Goal: Task Accomplishment & Management: Manage account settings

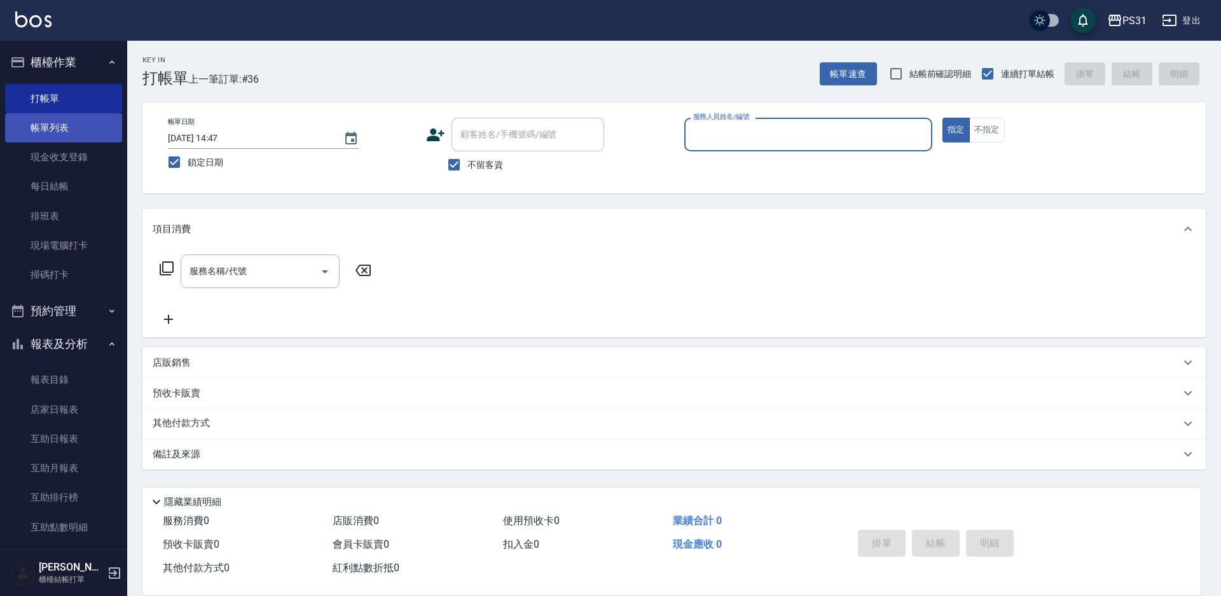
click at [52, 135] on link "帳單列表" at bounding box center [63, 127] width 117 height 29
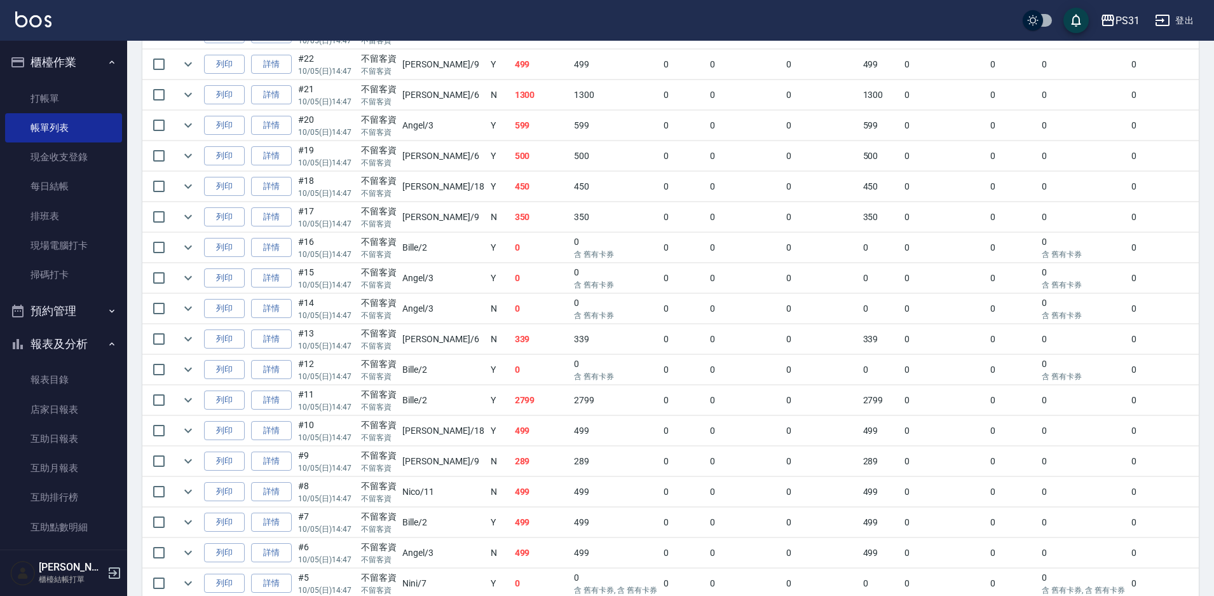
scroll to position [890, 0]
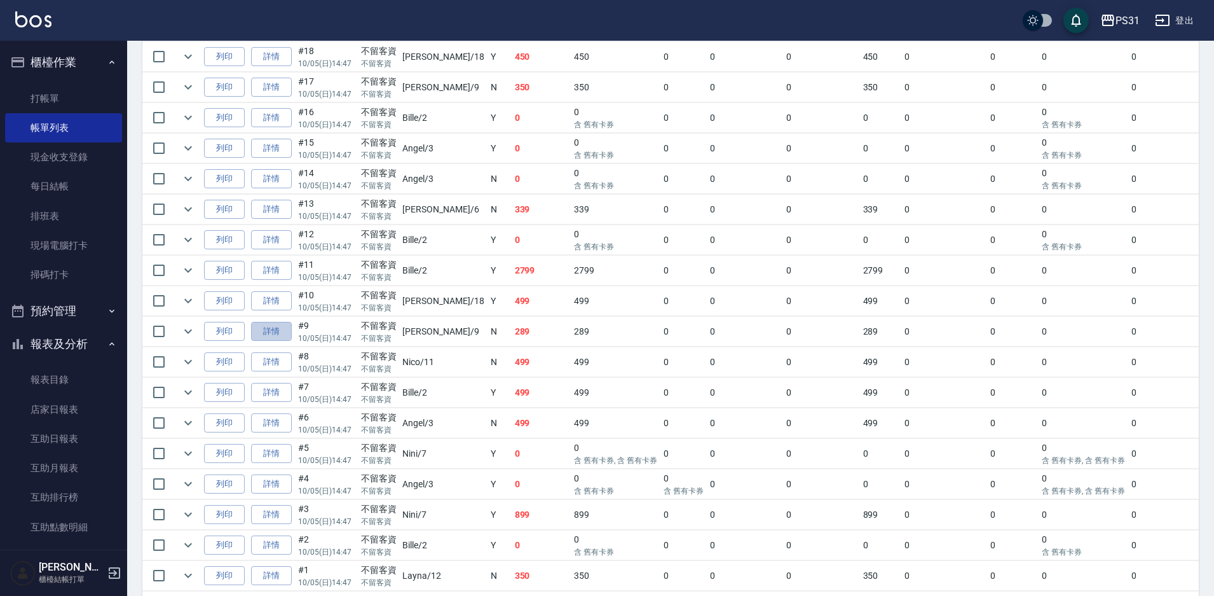
click at [261, 331] on link "詳情" at bounding box center [271, 332] width 41 height 20
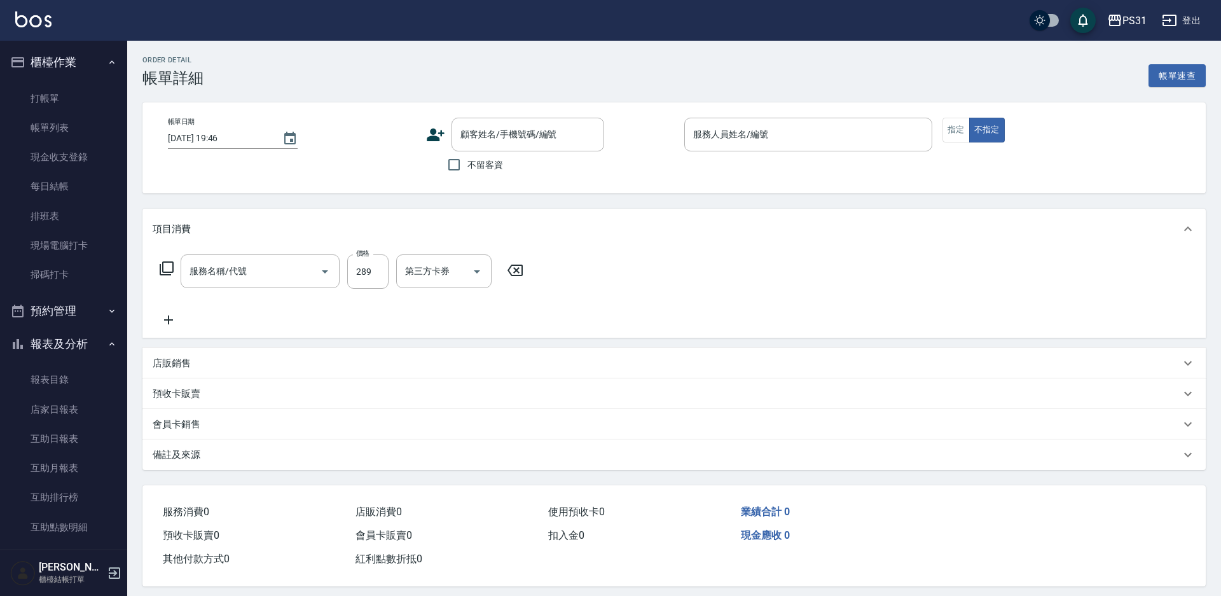
type input "2025/10/05 14:47"
checkbox input "true"
type input "JOJO-9"
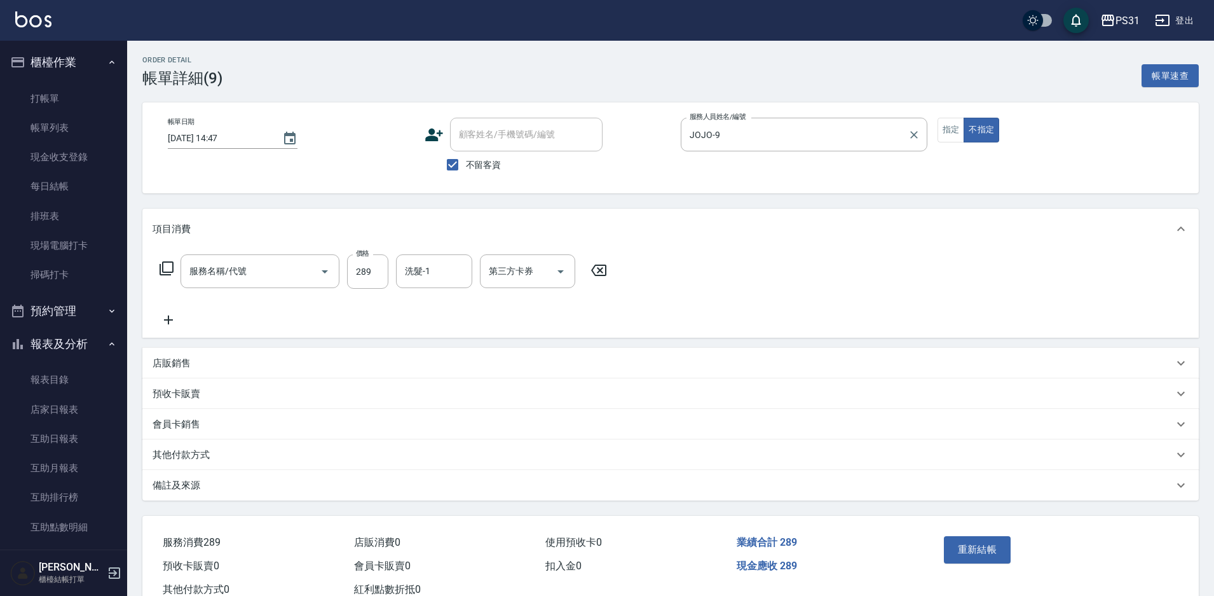
type input "洗剪289(2289)"
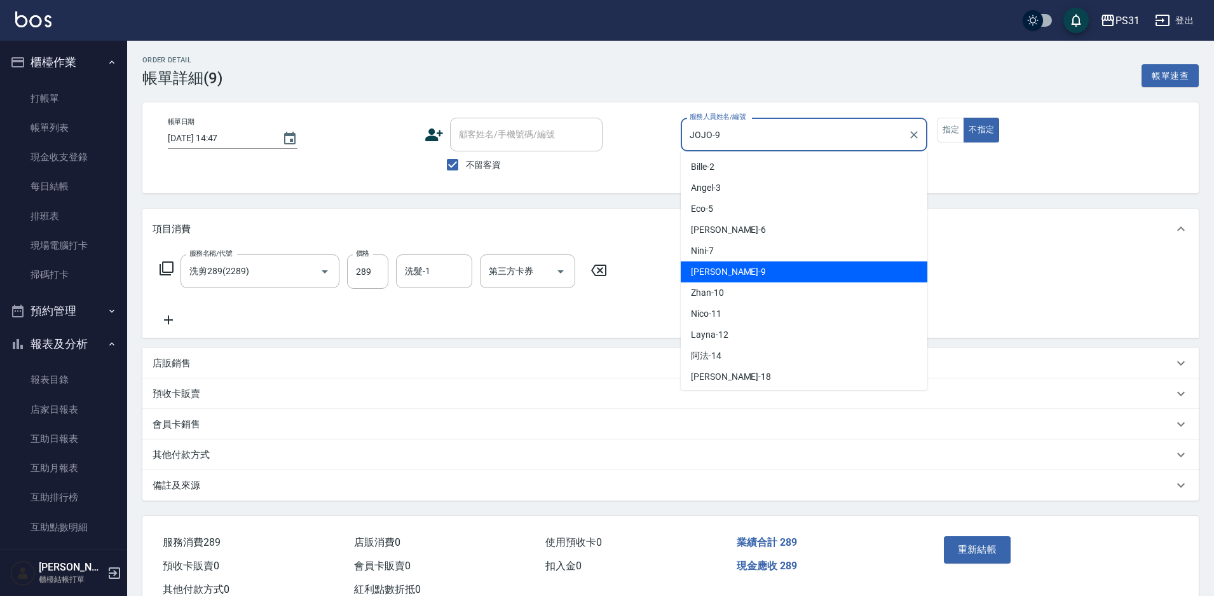
click at [720, 137] on input "JOJO-9" at bounding box center [795, 134] width 216 height 22
drag, startPoint x: 724, startPoint y: 134, endPoint x: 657, endPoint y: 138, distance: 66.9
click at [657, 138] on div "帳單日期 2025/10/05 14:47 顧客姓名/手機號碼/編號 顧客姓名/手機號碼/編號 不留客資 服務人員姓名/編號 JOJO-9 服務人員姓名/編號…" at bounding box center [671, 148] width 1026 height 60
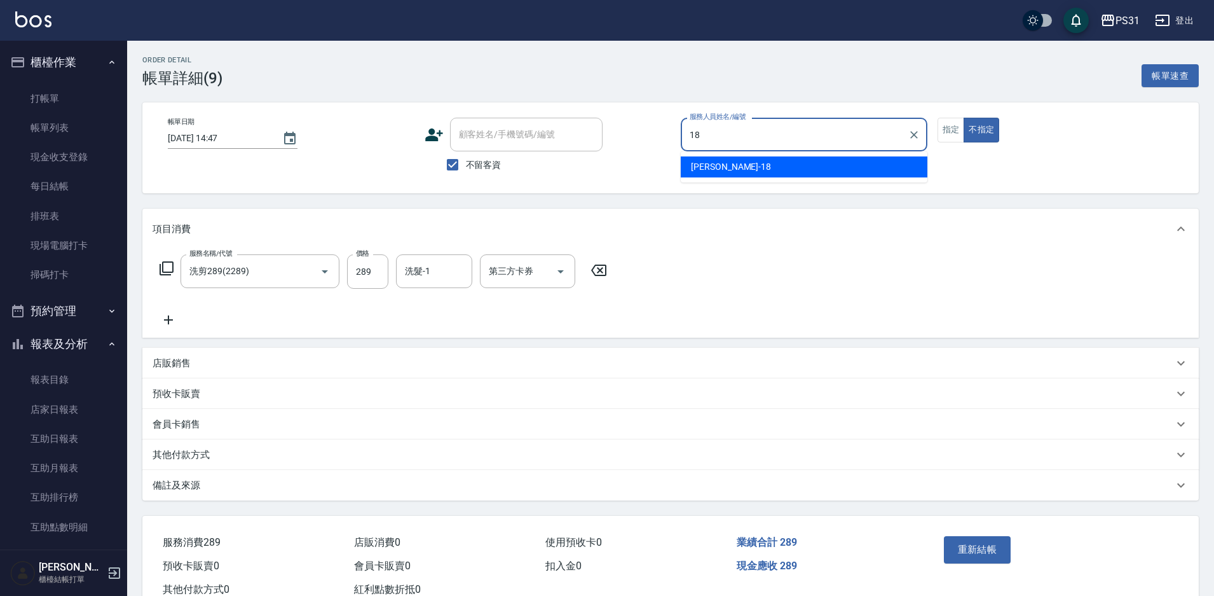
type input "Rita-18"
type button "false"
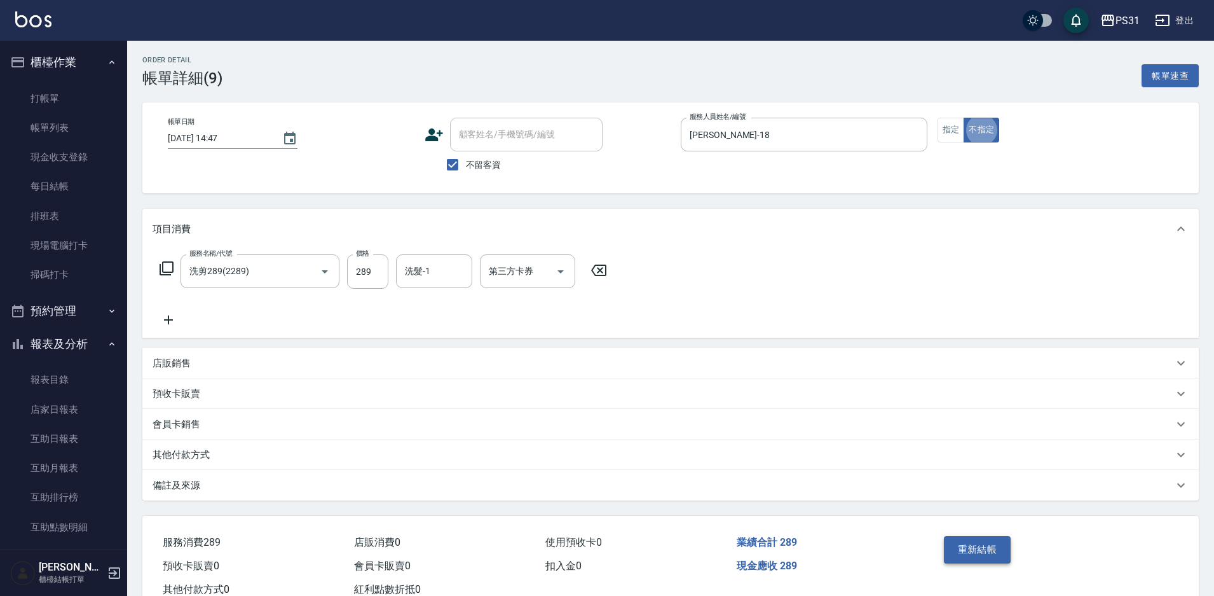
click at [993, 549] on button "重新結帳" at bounding box center [977, 549] width 67 height 27
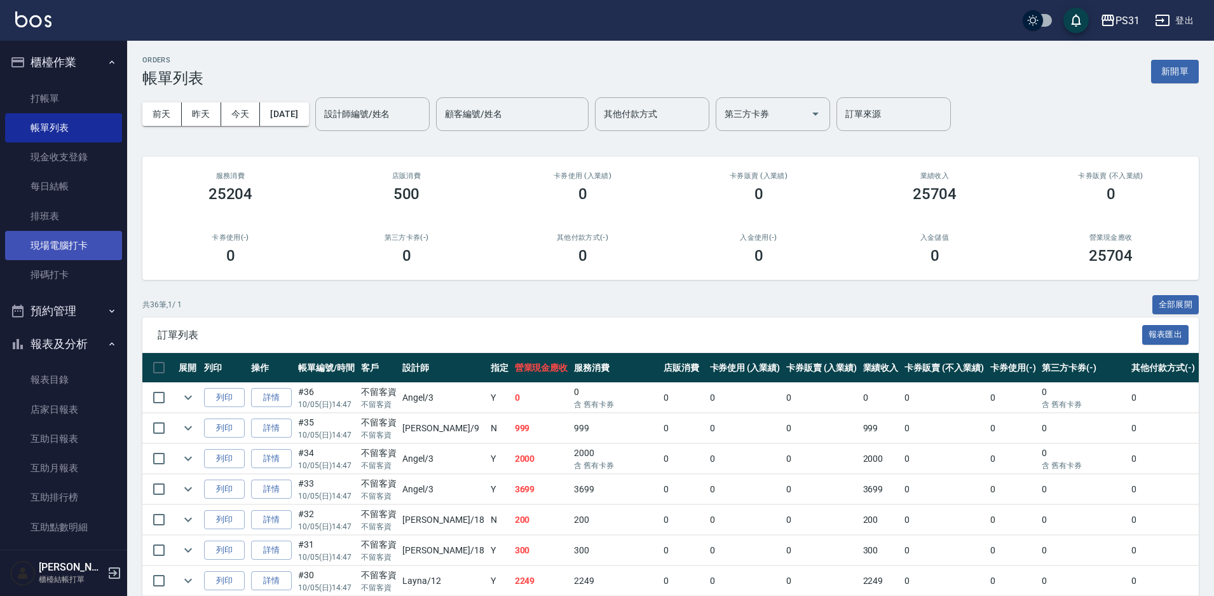
click at [83, 240] on link "現場電腦打卡" at bounding box center [63, 245] width 117 height 29
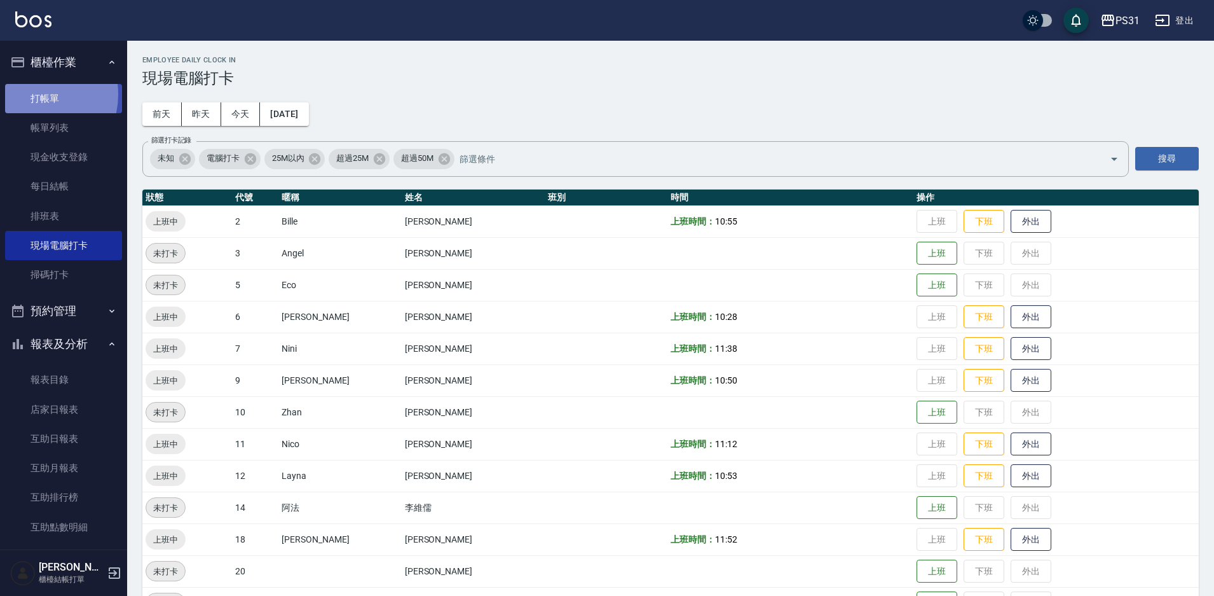
click at [35, 95] on link "打帳單" at bounding box center [63, 98] width 117 height 29
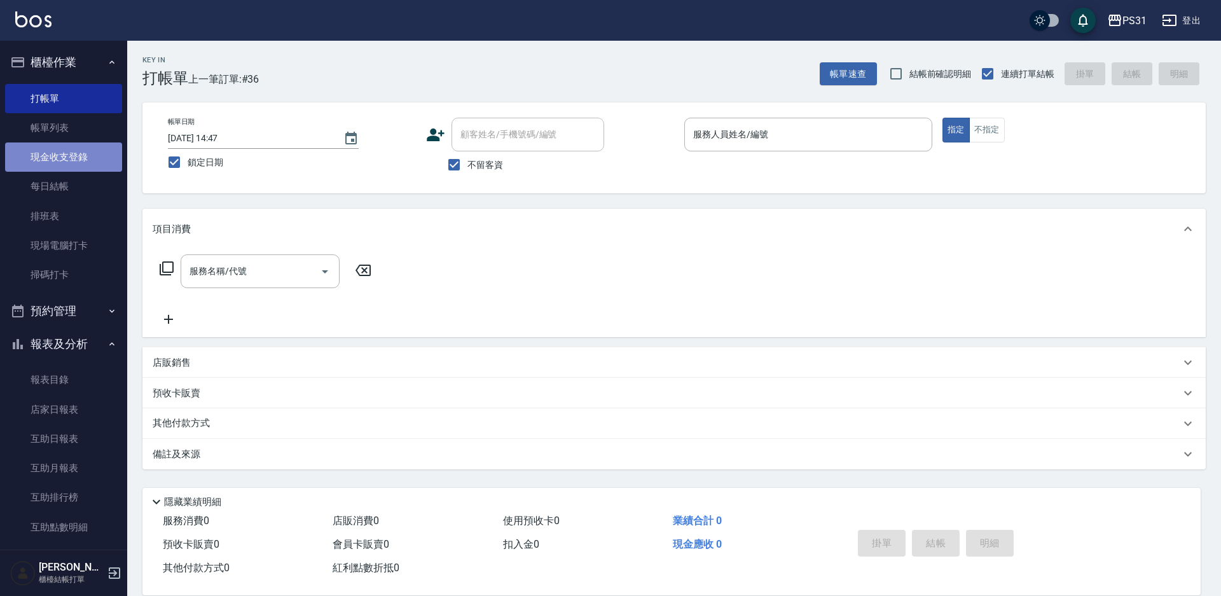
click at [63, 156] on link "現金收支登錄" at bounding box center [63, 156] width 117 height 29
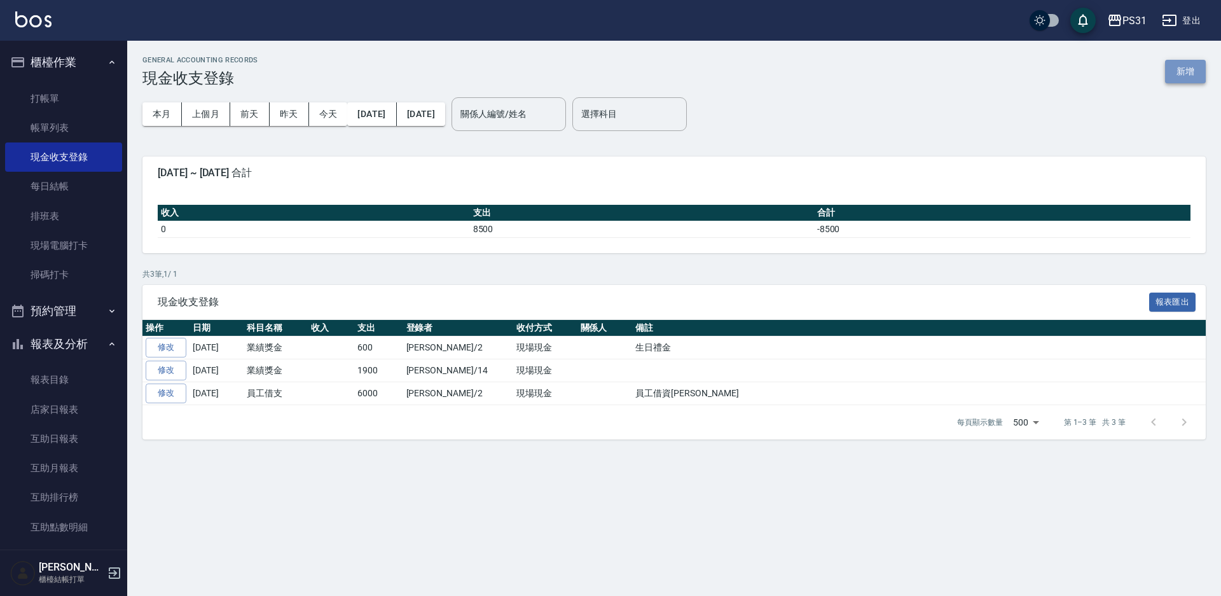
click at [1169, 73] on button "新增" at bounding box center [1185, 72] width 41 height 24
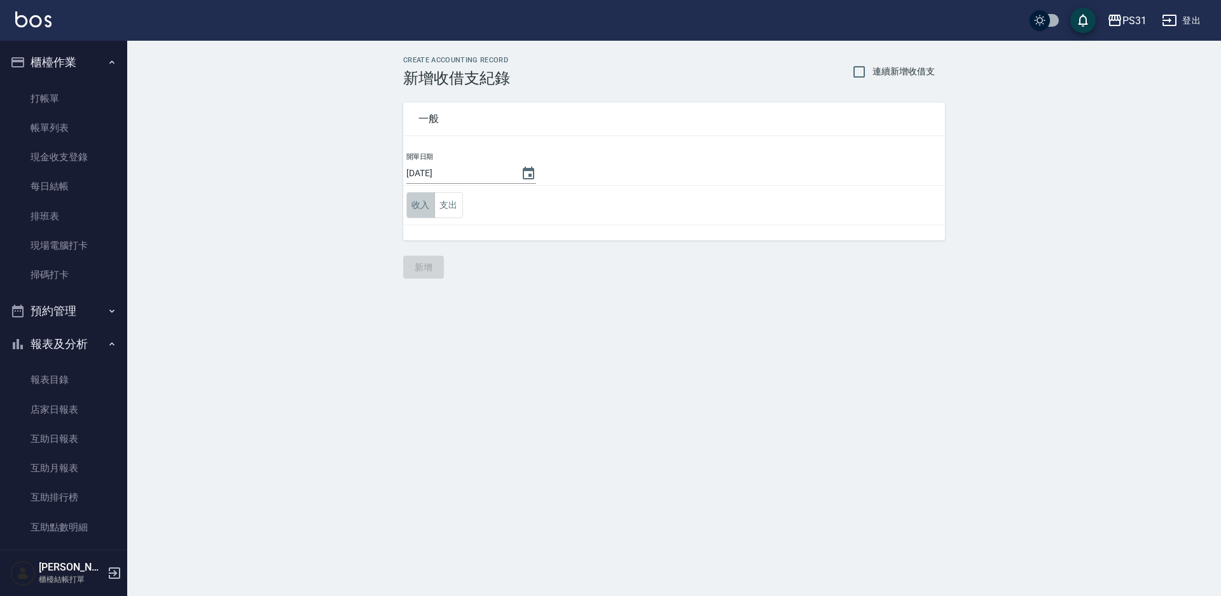
click at [415, 207] on button "收入" at bounding box center [420, 205] width 29 height 26
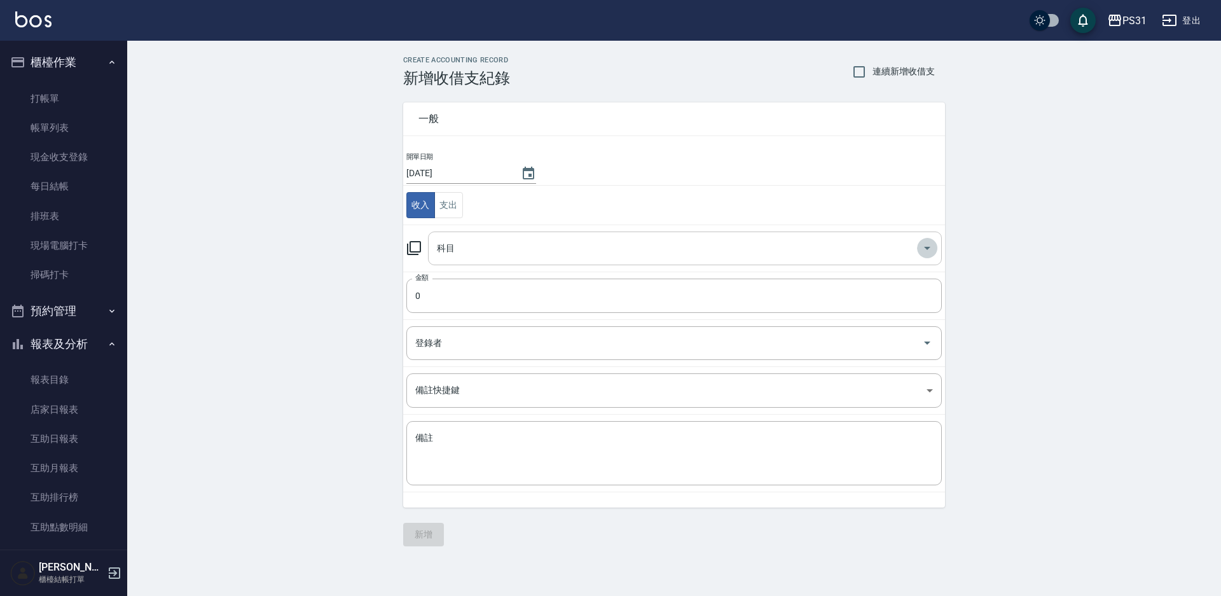
click at [928, 247] on icon "Open" at bounding box center [927, 248] width 6 height 3
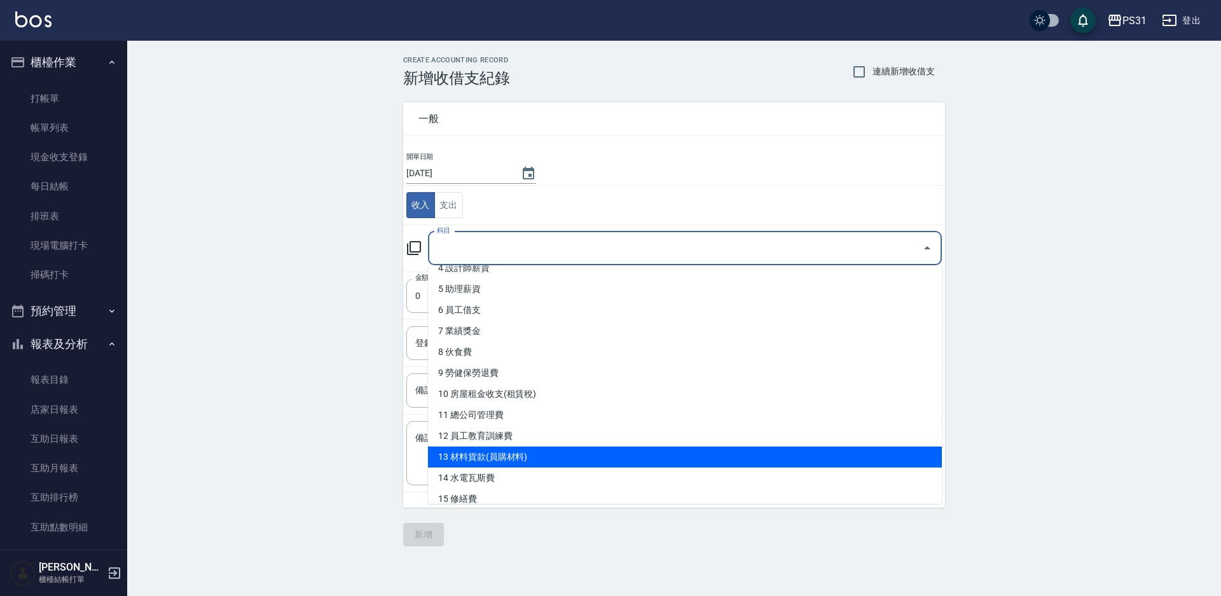
scroll to position [127, 0]
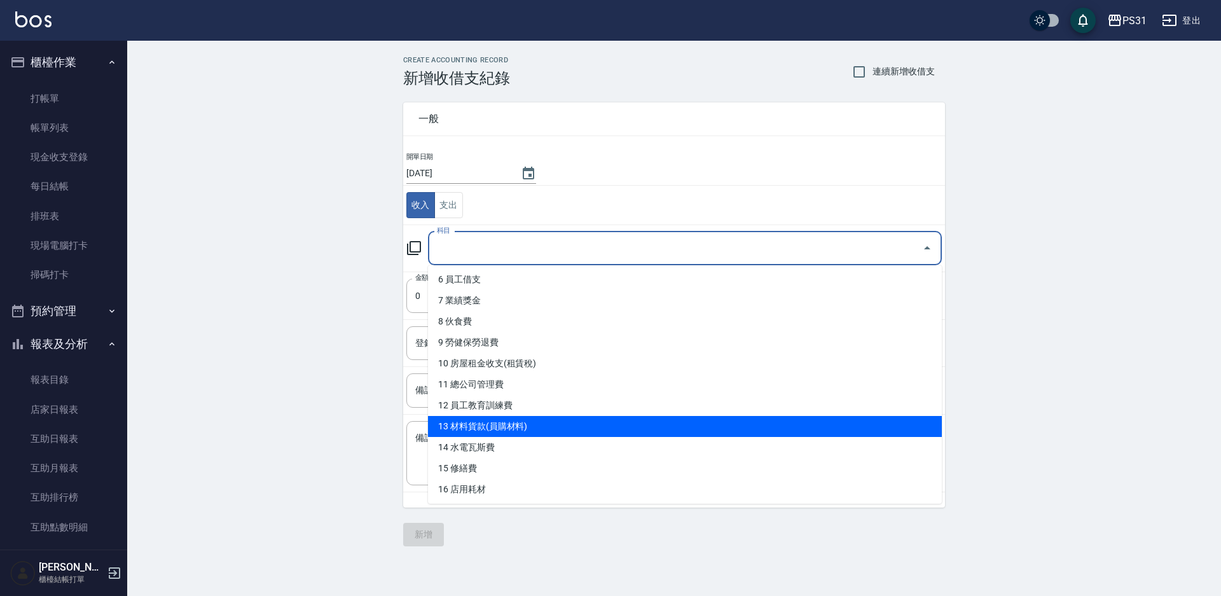
click at [506, 430] on li "13 材料貨款(員購材料)" at bounding box center [685, 426] width 514 height 21
type input "13 材料貨款(員購材料)"
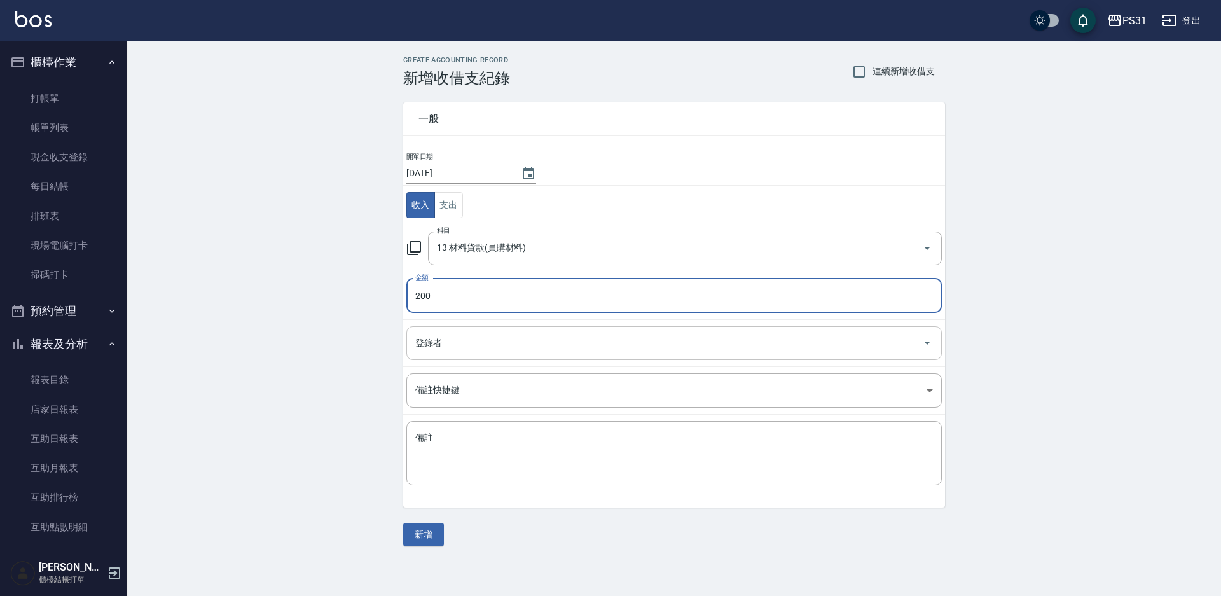
click at [762, 355] on div "登錄者" at bounding box center [673, 343] width 535 height 34
type input "200"
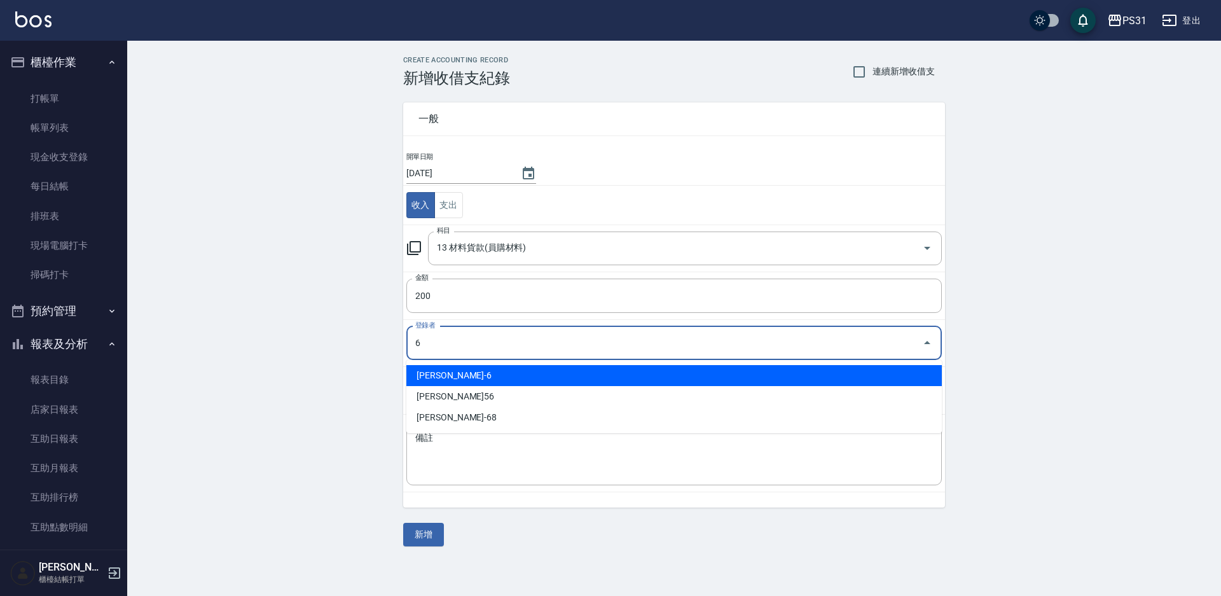
type input "Aki鄭亞希-6"
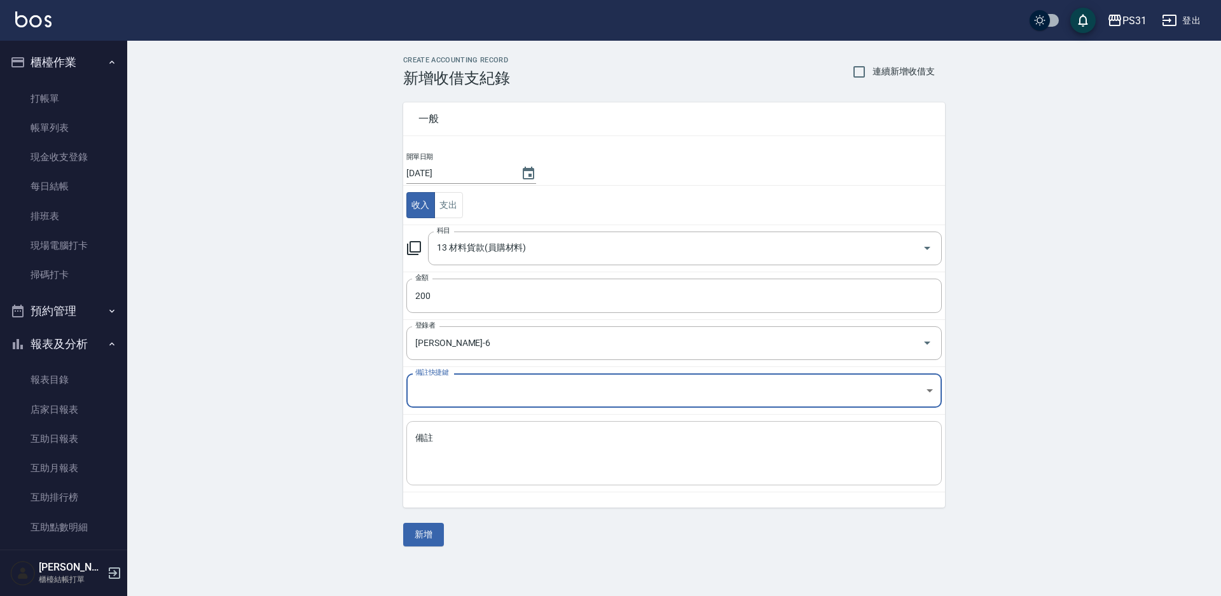
click at [548, 448] on textarea "備註" at bounding box center [674, 453] width 518 height 43
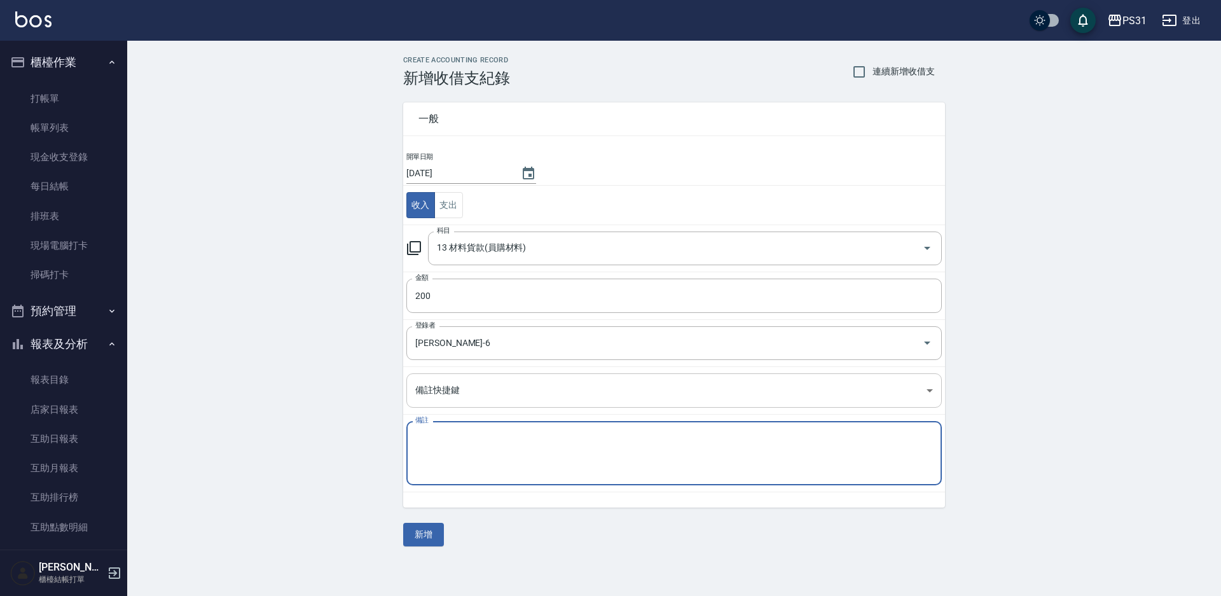
click at [481, 392] on body "PS31 登出 櫃檯作業 打帳單 帳單列表 現金收支登錄 每日結帳 排班表 現場電腦打卡 掃碼打卡 預約管理 預約管理 單日預約紀錄 單週預約紀錄 報表及分析…" at bounding box center [610, 298] width 1221 height 596
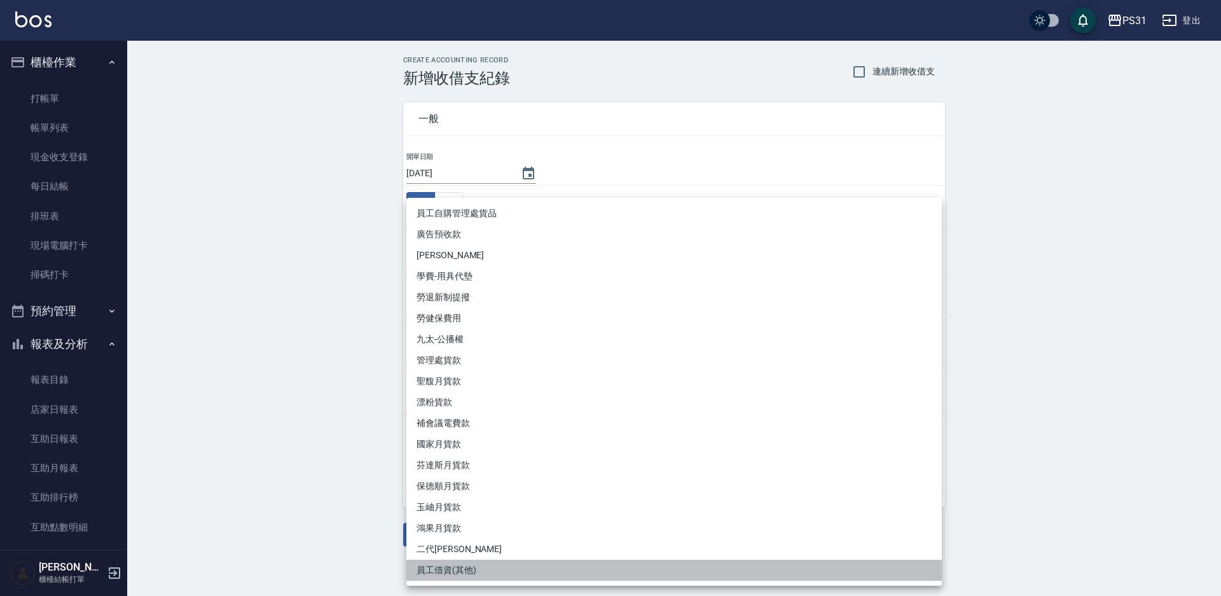
drag, startPoint x: 479, startPoint y: 566, endPoint x: 476, endPoint y: 558, distance: 8.3
click at [477, 565] on li "員工借資(其他)" at bounding box center [673, 570] width 535 height 21
type input "員工借資(其他)"
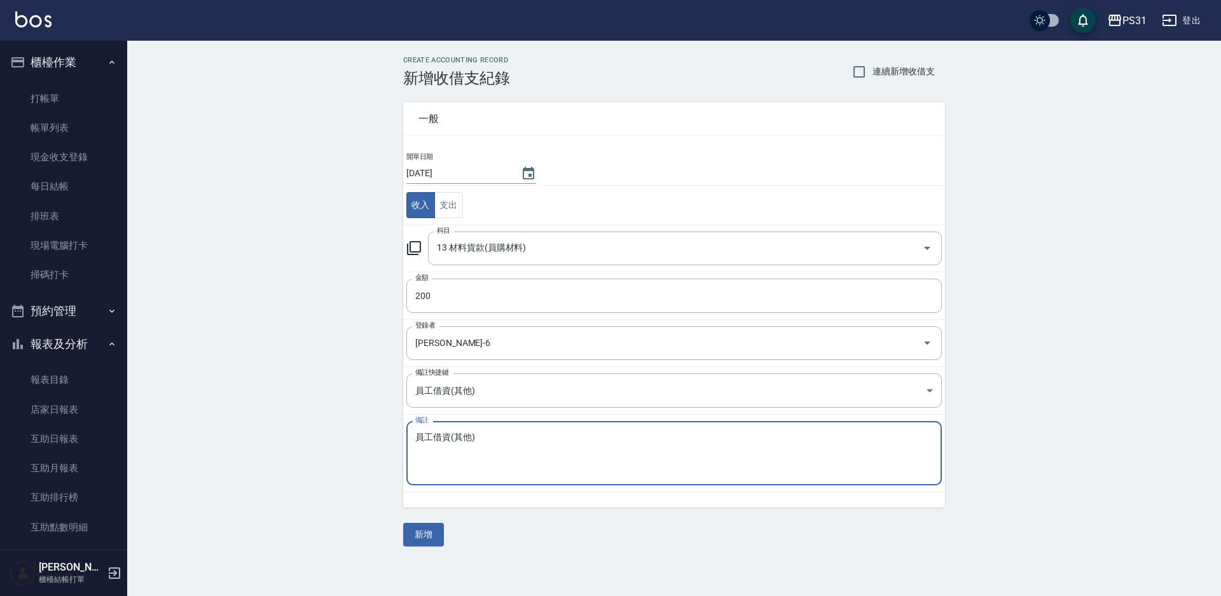
click at [488, 438] on textarea "員工借資(其他)" at bounding box center [674, 453] width 518 height 43
type textarea "員工自領200"
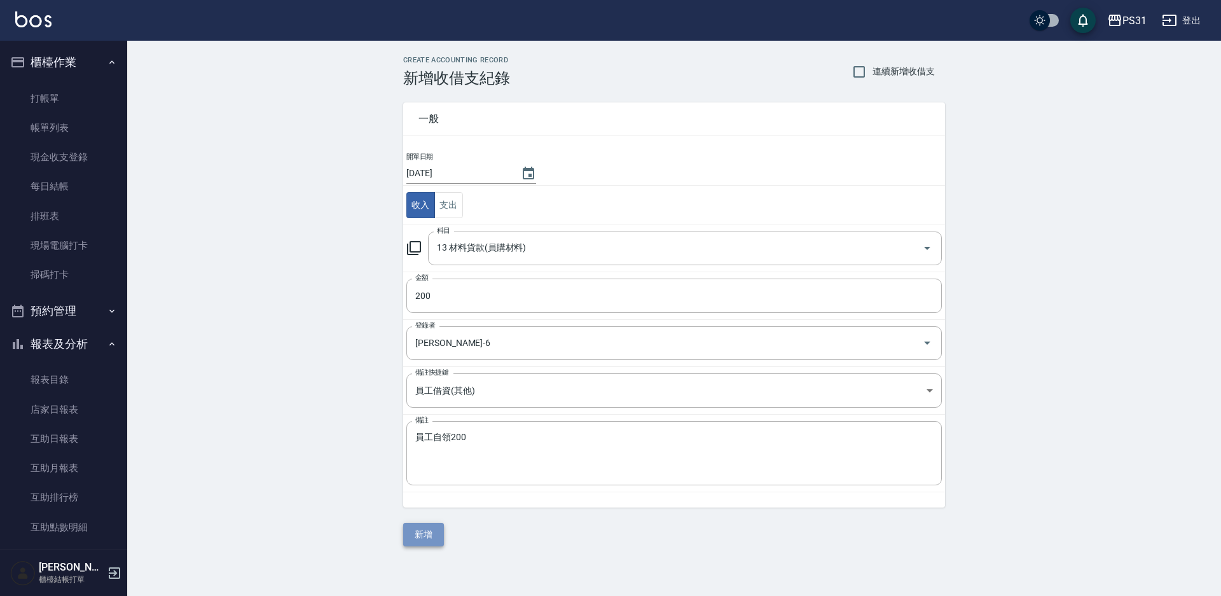
click at [429, 535] on button "新增" at bounding box center [423, 535] width 41 height 24
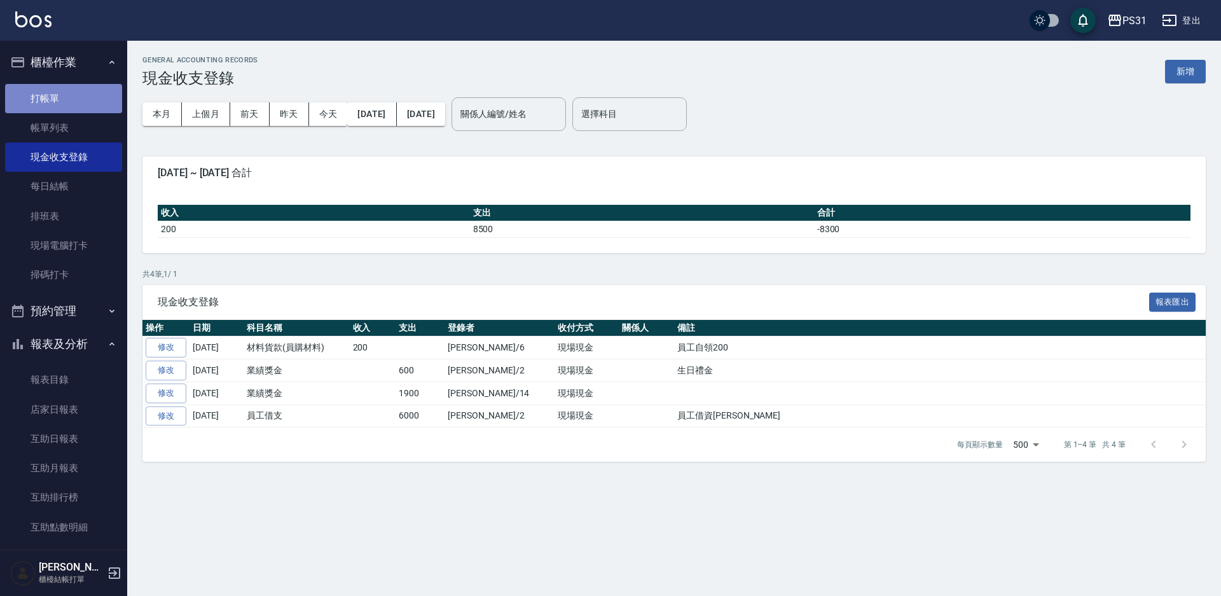
click at [72, 99] on link "打帳單" at bounding box center [63, 98] width 117 height 29
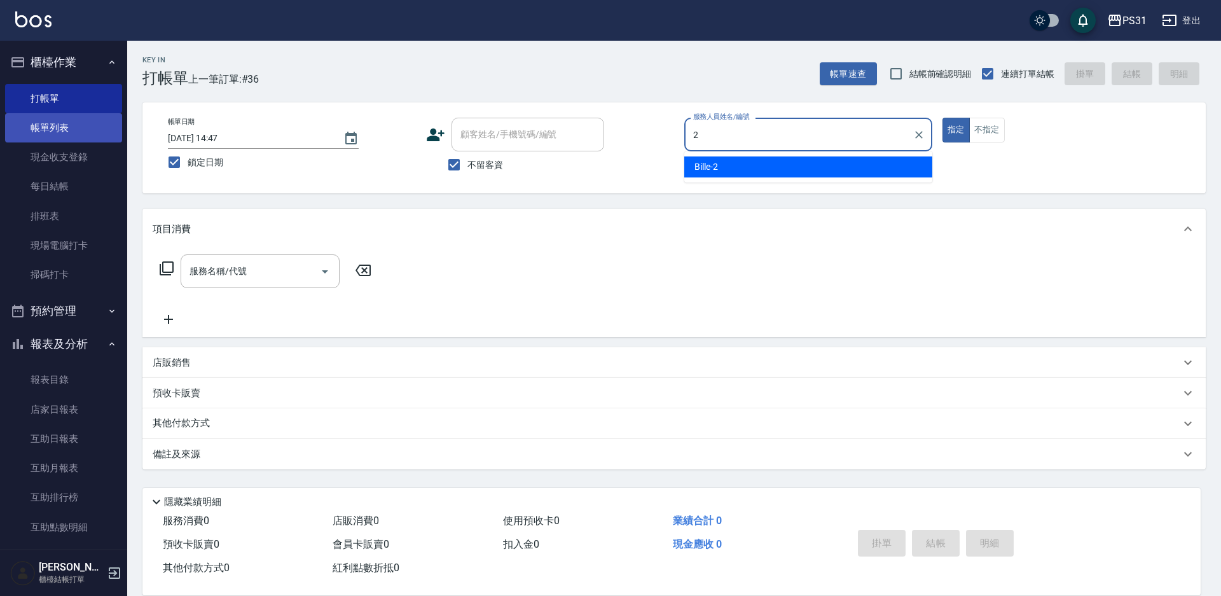
type input "Bille-2"
type button "true"
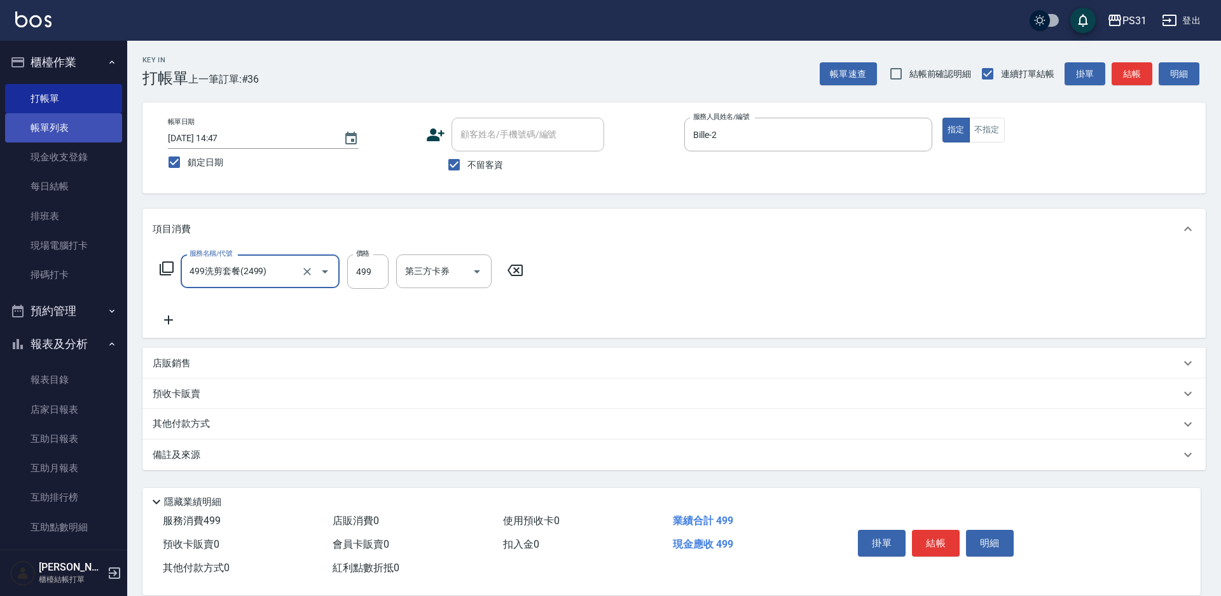
type input "499洗剪套餐(2499)"
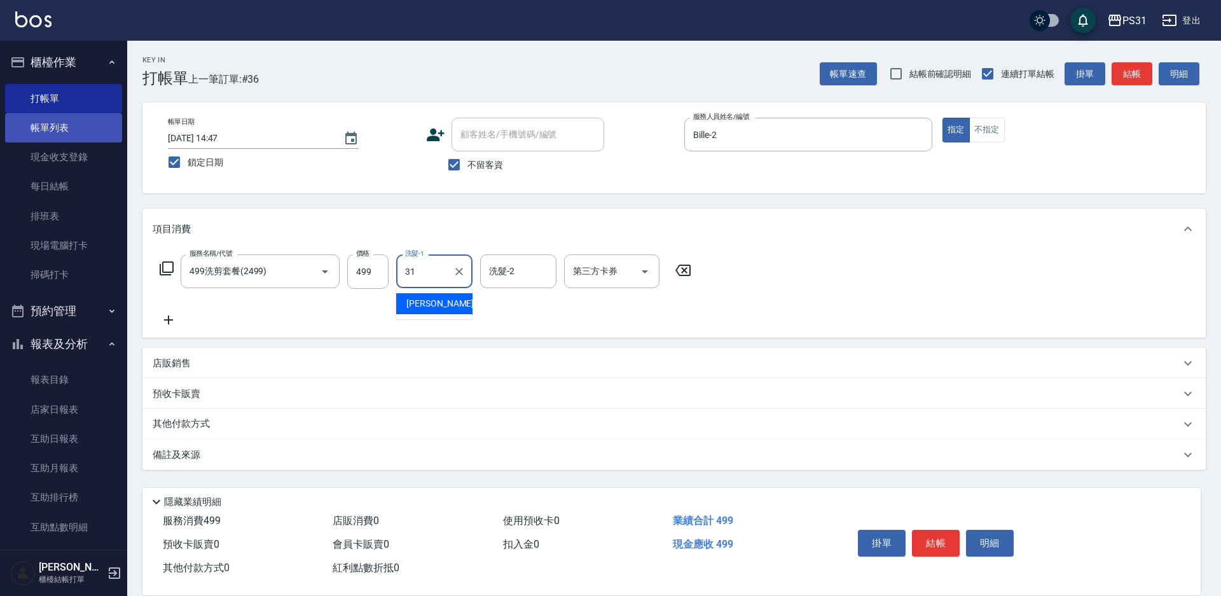
type input "何宜柔-31"
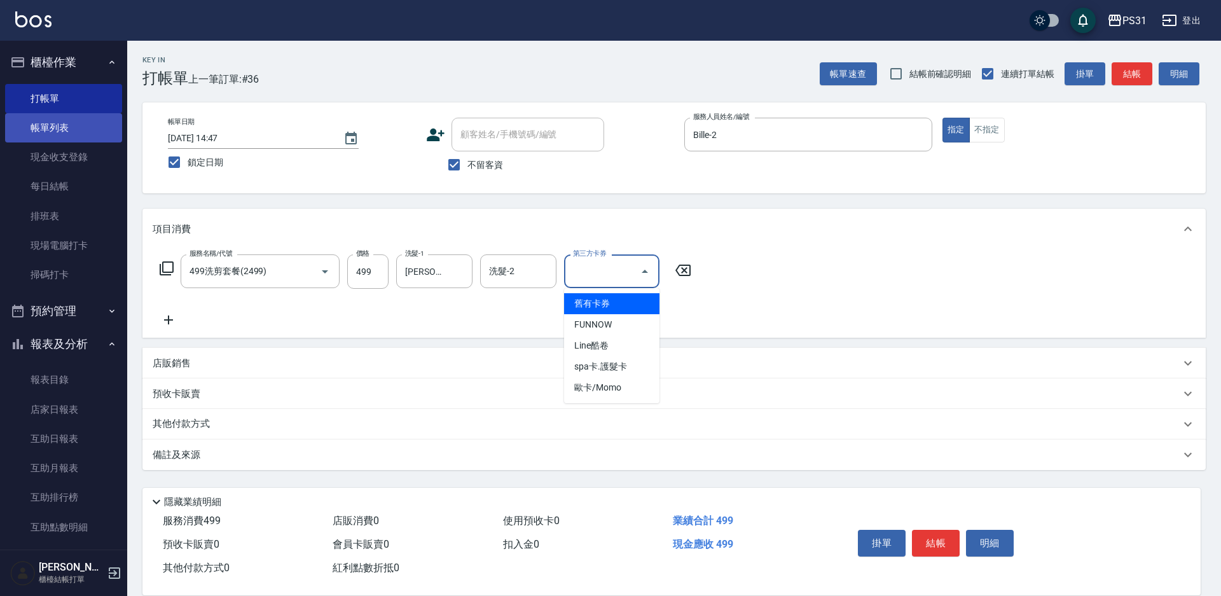
type input "舊有卡券"
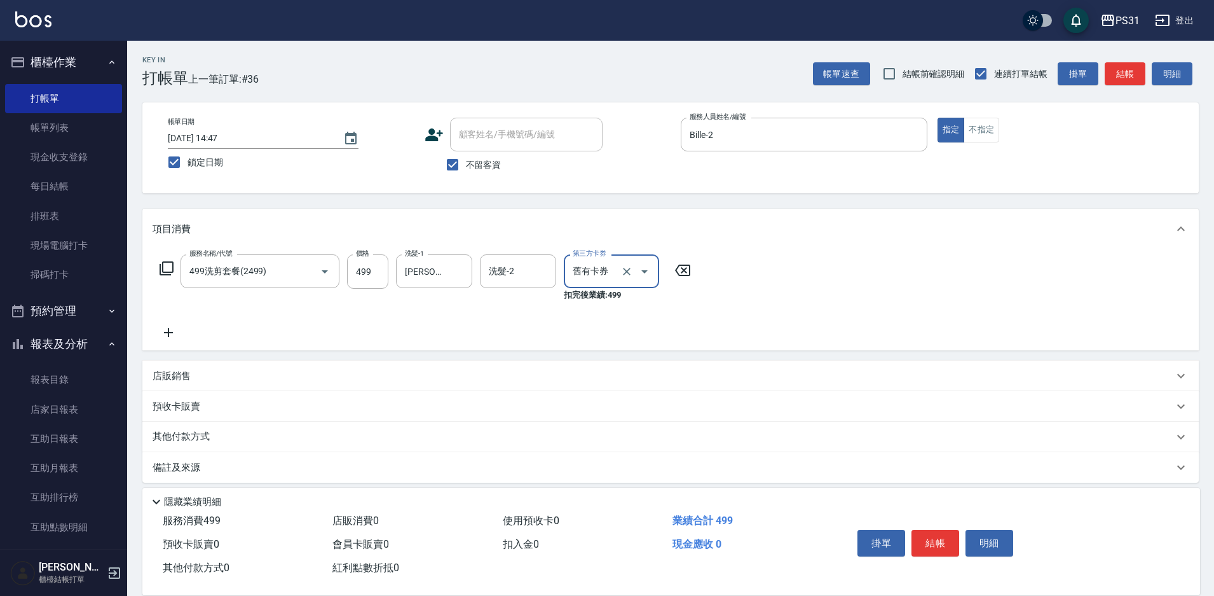
click at [945, 531] on button "結帳" at bounding box center [936, 543] width 48 height 27
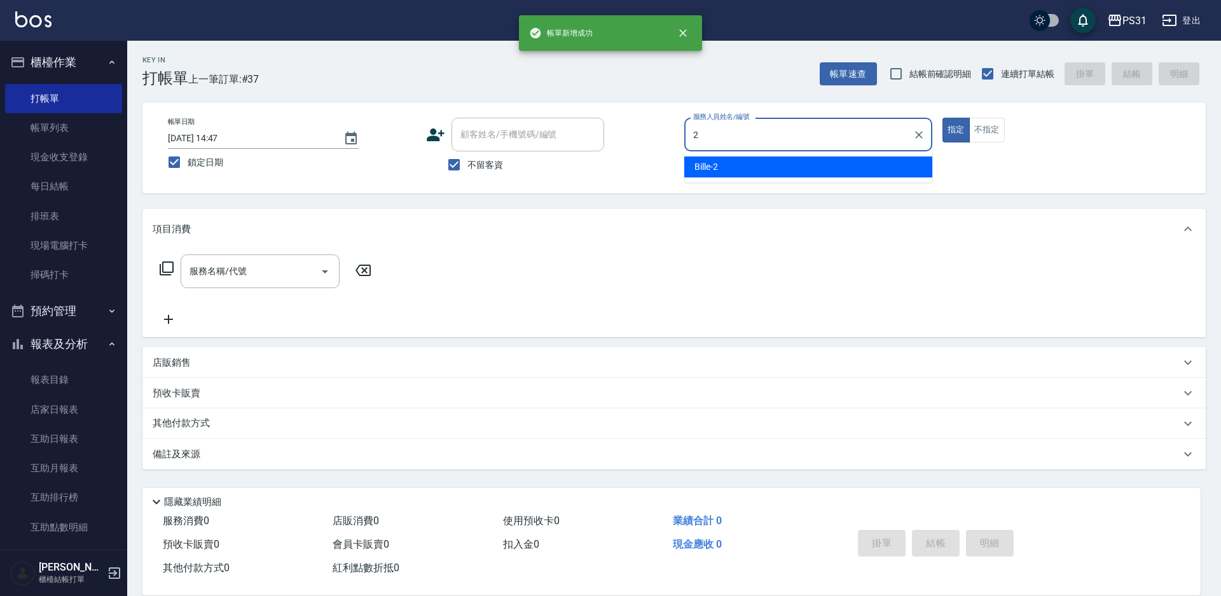
type input "Bille-2"
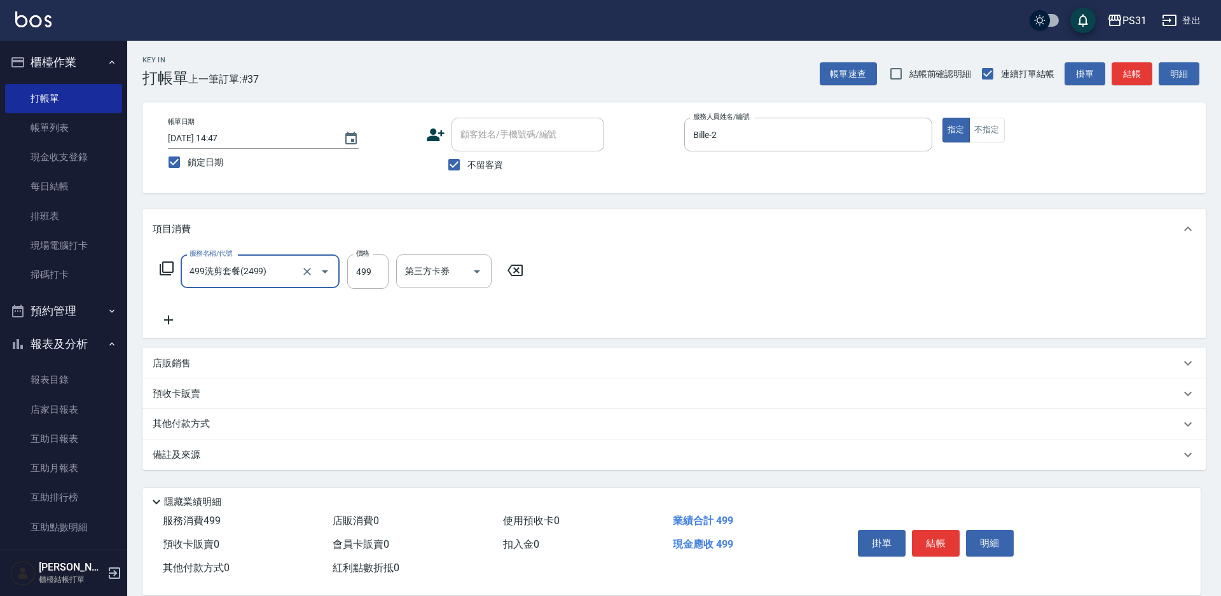
type input "499洗剪套餐(2499)"
type input "450"
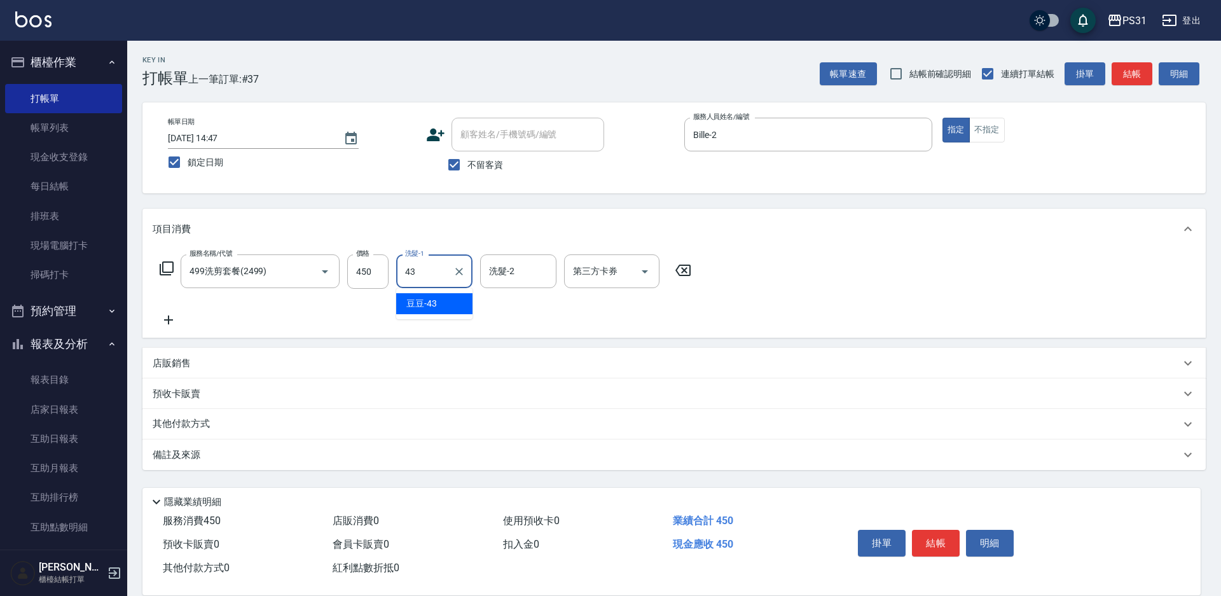
type input "豆豆-43"
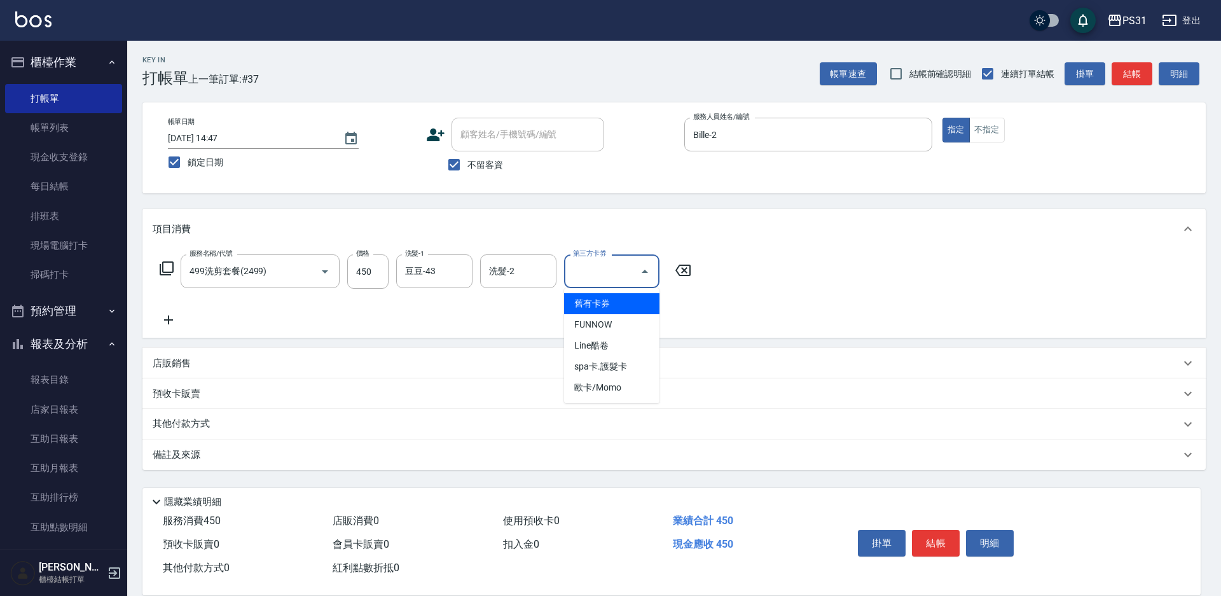
type input "舊有卡券"
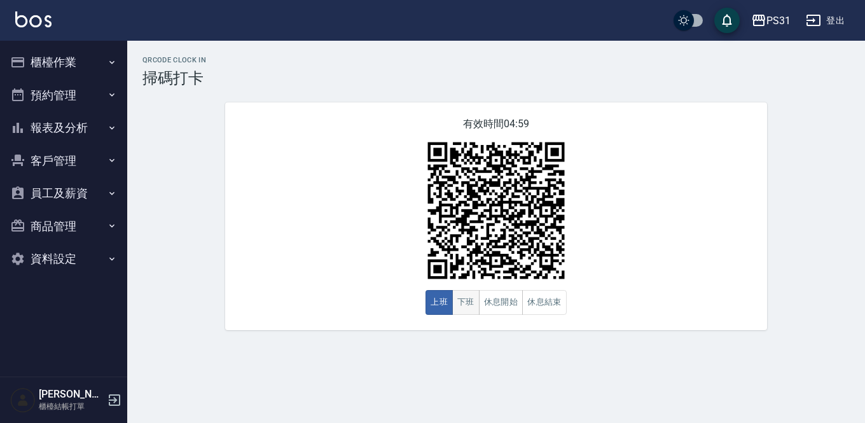
click at [470, 302] on button "下班" at bounding box center [465, 302] width 27 height 25
